Goal: Transaction & Acquisition: Download file/media

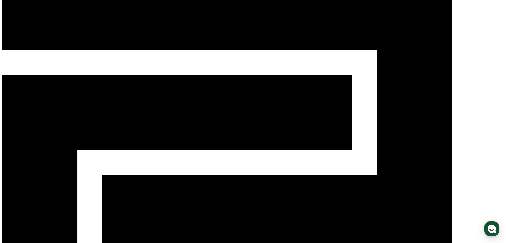
scroll to position [171, 0]
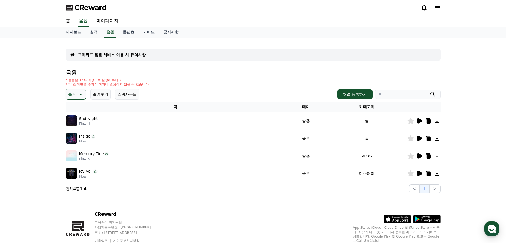
click at [420, 121] on icon at bounding box center [420, 120] width 5 height 5
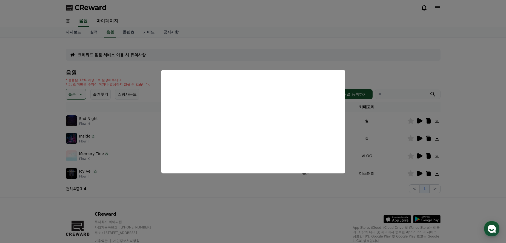
click at [478, 104] on button "close modal" at bounding box center [253, 121] width 506 height 243
